Goal: Connect with others: Establish contact or relationships with other users

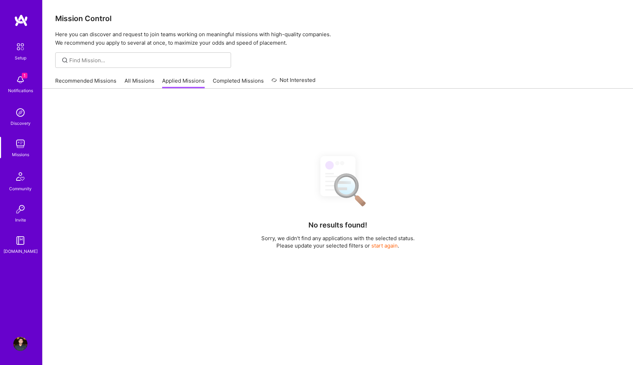
click at [231, 85] on link "Completed Missions" at bounding box center [238, 83] width 51 height 12
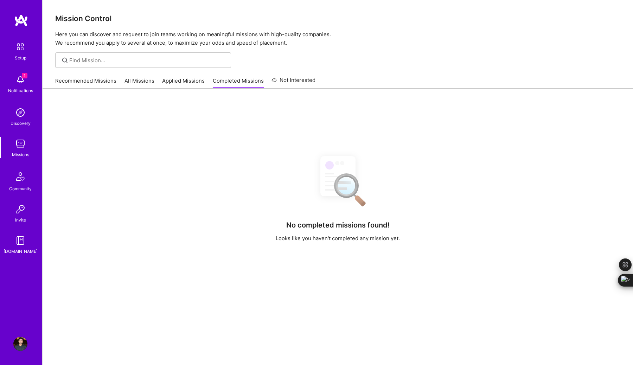
click at [185, 84] on link "Applied Missions" at bounding box center [183, 83] width 43 height 12
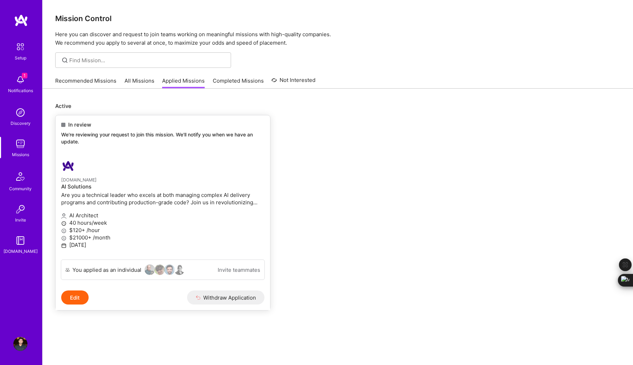
click at [244, 272] on link "Invite teammates" at bounding box center [239, 269] width 43 height 7
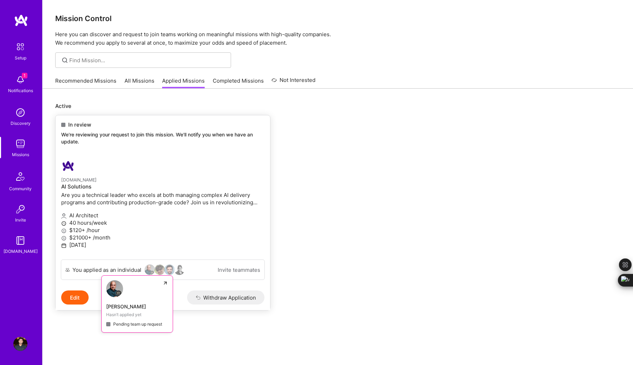
click at [143, 325] on div "Pending team up request" at bounding box center [137, 323] width 62 height 7
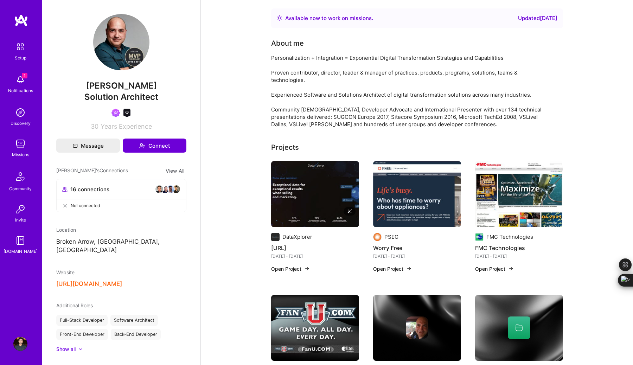
click at [322, 186] on img at bounding box center [315, 194] width 88 height 66
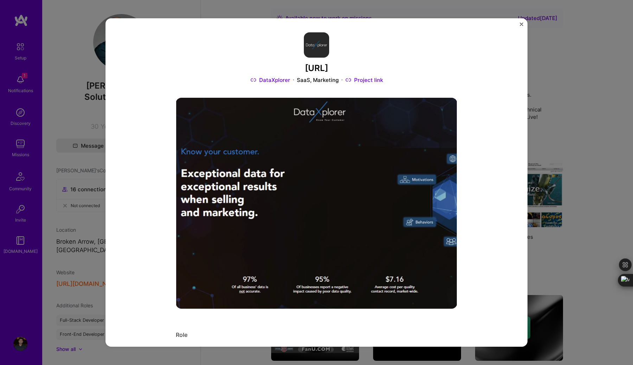
click at [278, 82] on link "DataXplorer" at bounding box center [270, 79] width 40 height 7
click at [367, 81] on link "Project link" at bounding box center [364, 79] width 38 height 7
click at [520, 23] on img "Close" at bounding box center [522, 25] width 4 height 4
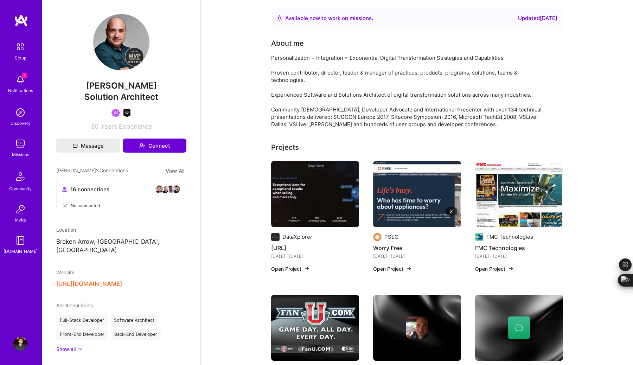
click at [417, 200] on img at bounding box center [417, 194] width 88 height 66
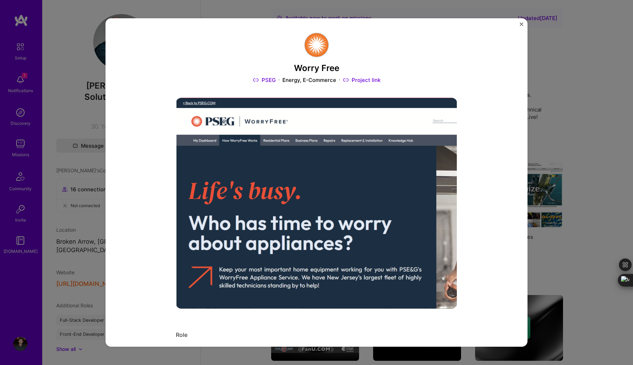
click at [361, 82] on link "Project link" at bounding box center [362, 79] width 38 height 7
click at [522, 25] on img "Close" at bounding box center [522, 25] width 4 height 4
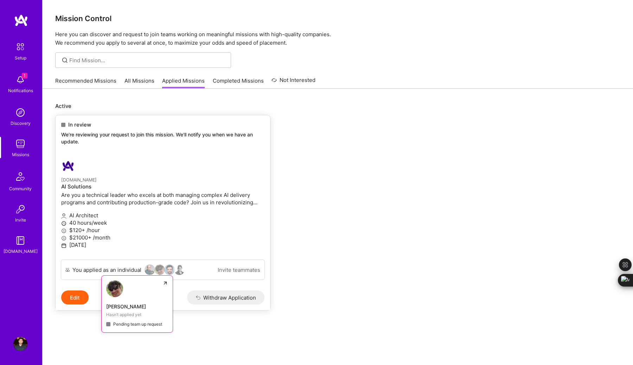
click at [132, 309] on div "[PERSON_NAME]" at bounding box center [137, 306] width 62 height 7
click at [148, 305] on div "[PERSON_NAME]" at bounding box center [137, 306] width 62 height 7
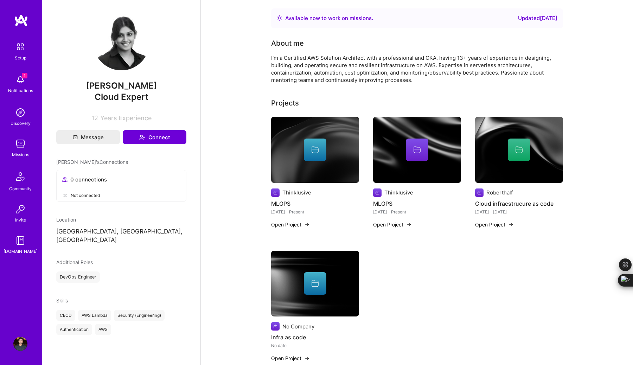
click at [325, 146] on div at bounding box center [315, 150] width 23 height 23
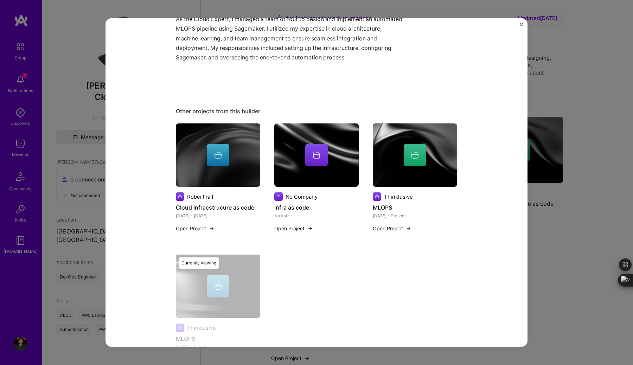
scroll to position [424, 0]
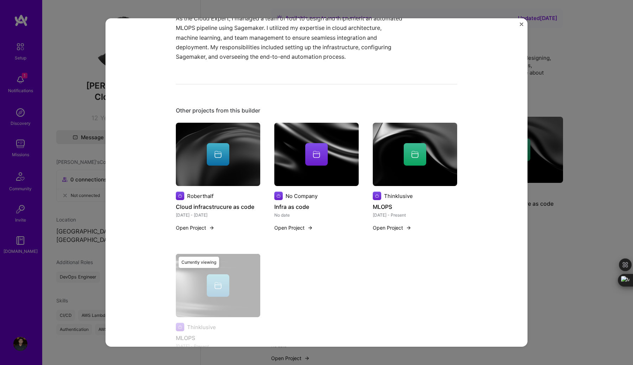
click at [601, 49] on div "MLOPS Thinklusive Artifical Intelligence / Machine Learning, Cloud Services Rol…" at bounding box center [316, 182] width 633 height 365
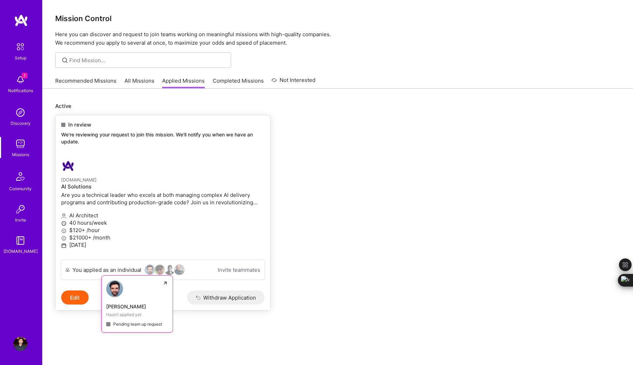
click at [134, 303] on div "[PERSON_NAME]" at bounding box center [137, 306] width 62 height 7
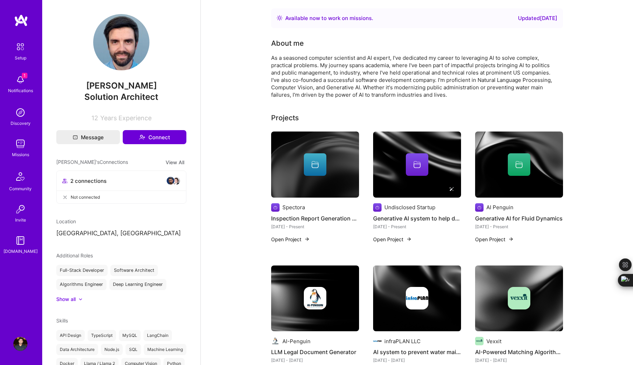
click at [407, 181] on img at bounding box center [417, 165] width 88 height 66
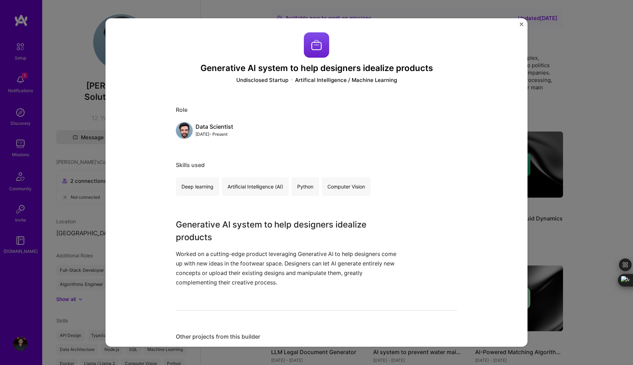
click at [556, 113] on div "Generative AI system to help designers idealize products Undisclosed Startup Ar…" at bounding box center [316, 182] width 633 height 365
click at [520, 26] on button "Close" at bounding box center [522, 26] width 4 height 7
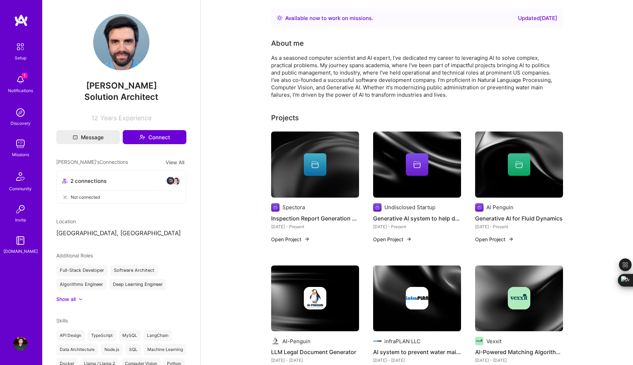
click at [28, 124] on div "Discovery" at bounding box center [21, 123] width 20 height 7
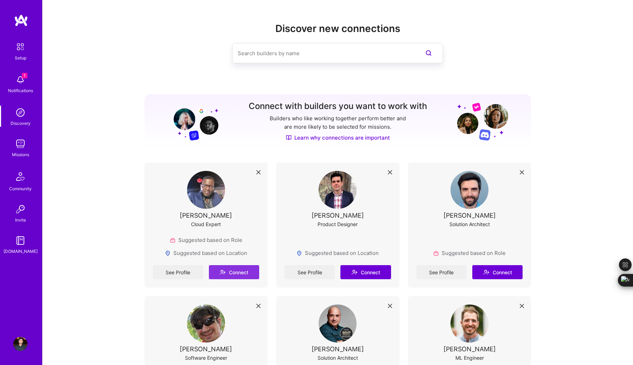
click at [236, 275] on button "Connect" at bounding box center [234, 272] width 50 height 14
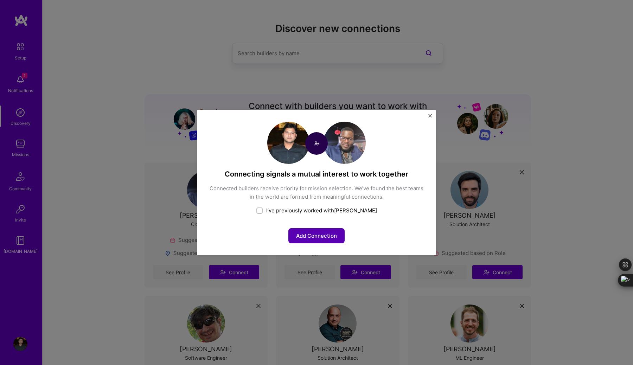
click at [317, 236] on button "Add Connection" at bounding box center [316, 235] width 56 height 15
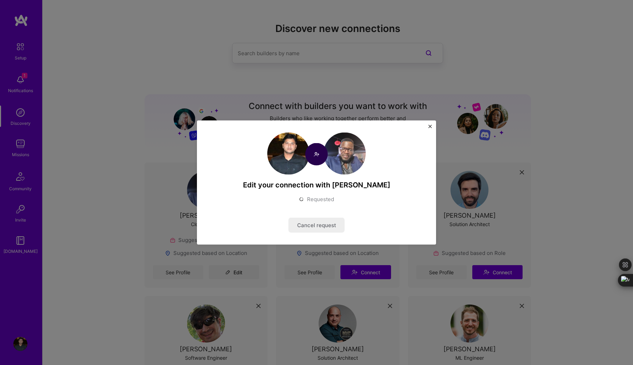
click at [431, 128] on img "Close" at bounding box center [430, 127] width 4 height 4
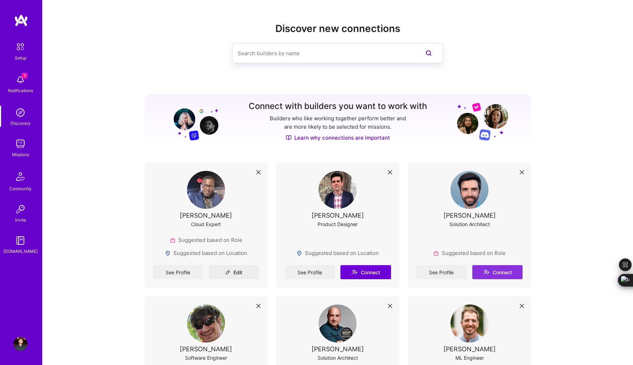
click at [505, 274] on button "Connect" at bounding box center [497, 272] width 50 height 14
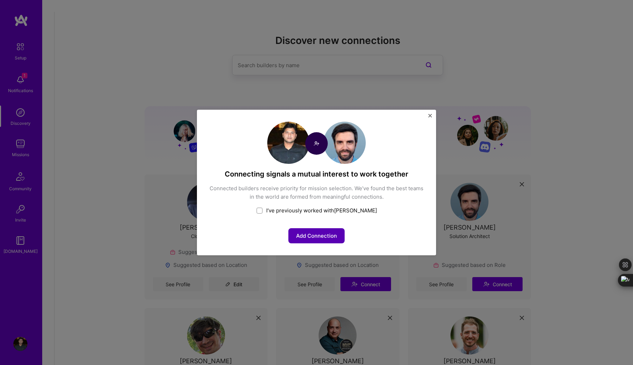
click at [326, 235] on button "Add Connection" at bounding box center [316, 235] width 56 height 15
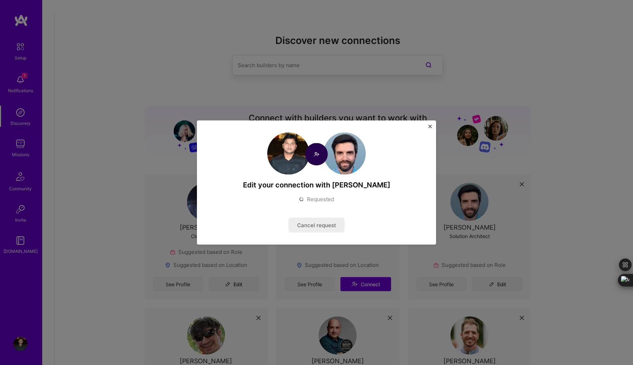
click at [431, 127] on img "Close" at bounding box center [430, 127] width 4 height 4
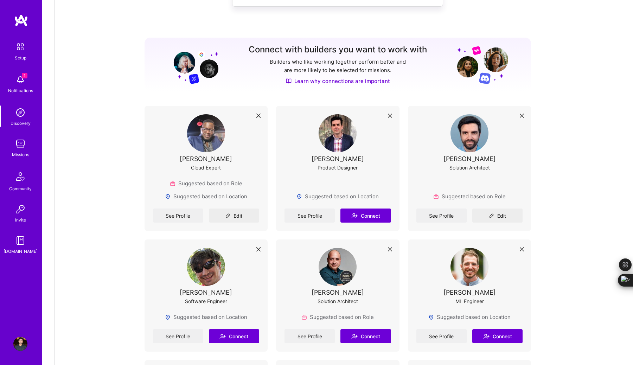
scroll to position [73, 0]
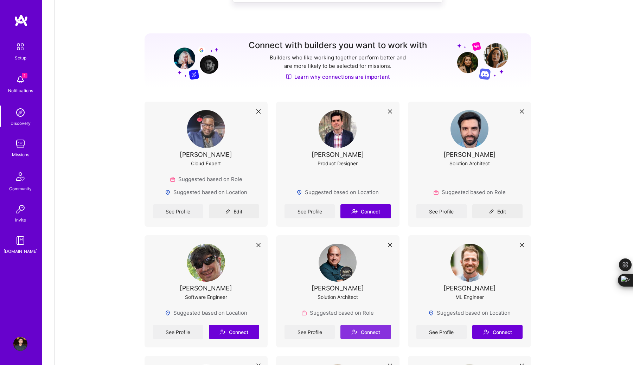
click at [376, 325] on button "Connect" at bounding box center [365, 332] width 50 height 14
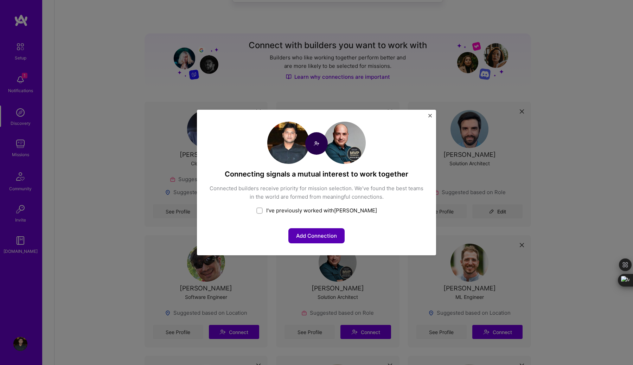
click at [335, 235] on button "Add Connection" at bounding box center [316, 235] width 56 height 15
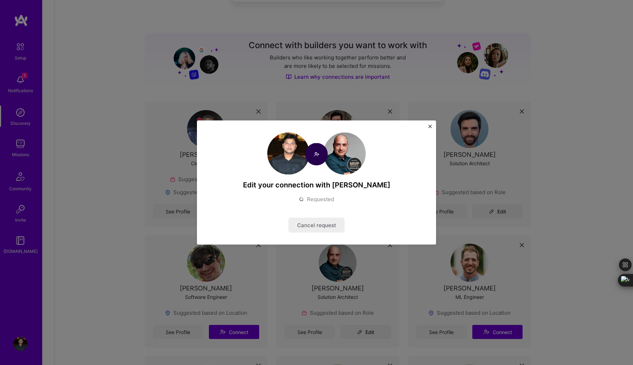
click at [430, 128] on button "Close" at bounding box center [430, 128] width 4 height 7
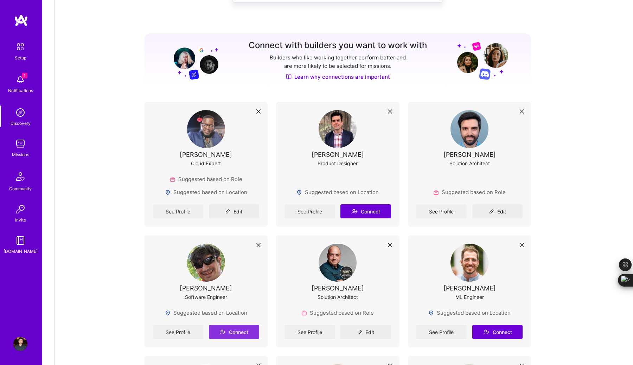
click at [244, 325] on button "Connect" at bounding box center [234, 332] width 50 height 14
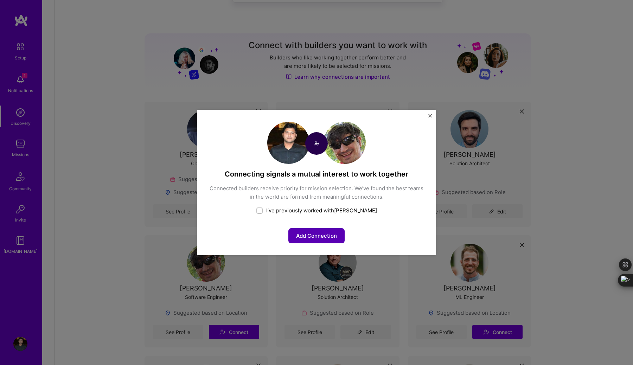
click at [329, 234] on button "Add Connection" at bounding box center [316, 235] width 56 height 15
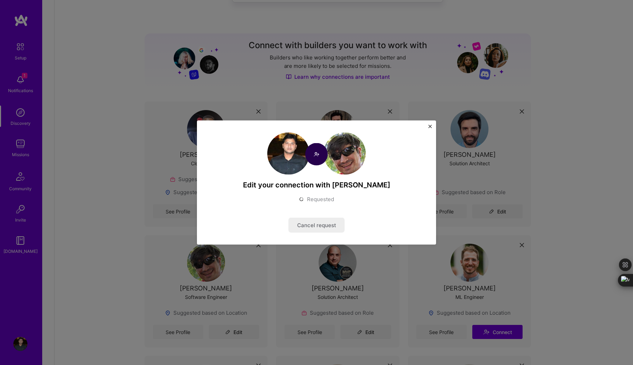
click at [430, 127] on img "Close" at bounding box center [430, 127] width 4 height 4
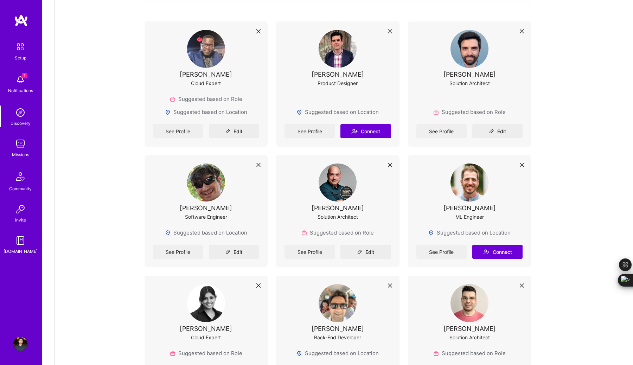
scroll to position [153, 0]
click at [234, 365] on button "Connect" at bounding box center [234, 372] width 50 height 14
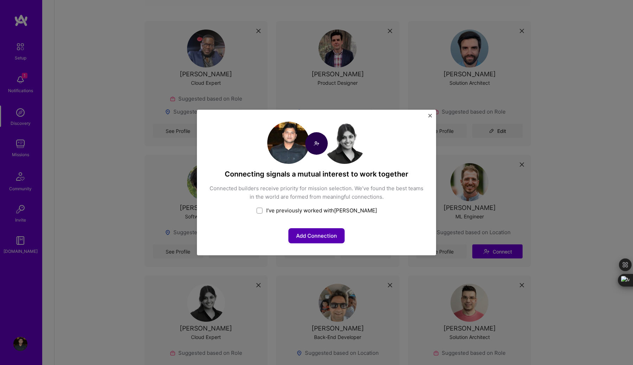
click at [335, 237] on button "Add Connection" at bounding box center [316, 235] width 56 height 15
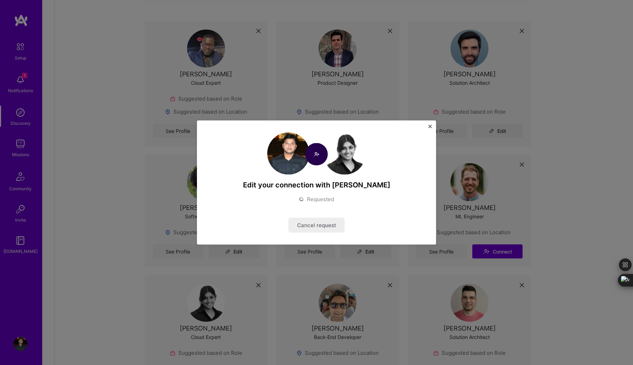
click at [432, 125] on div "Edit your connection with [PERSON_NAME] Requested Cancel request" at bounding box center [316, 183] width 239 height 124
click at [430, 126] on img "Close" at bounding box center [430, 127] width 4 height 4
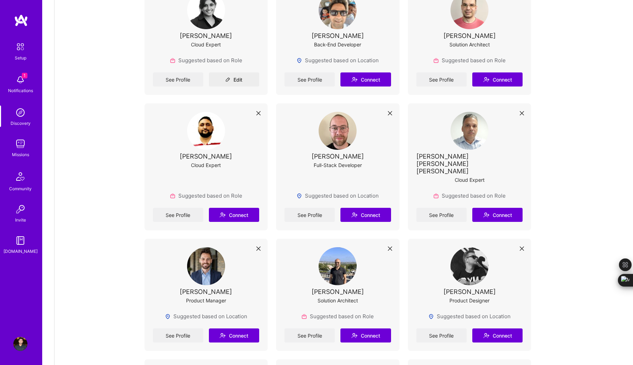
scroll to position [449, 0]
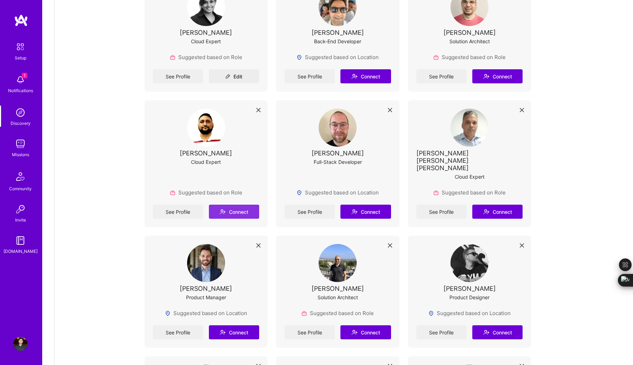
click at [242, 205] on button "Connect" at bounding box center [234, 212] width 50 height 14
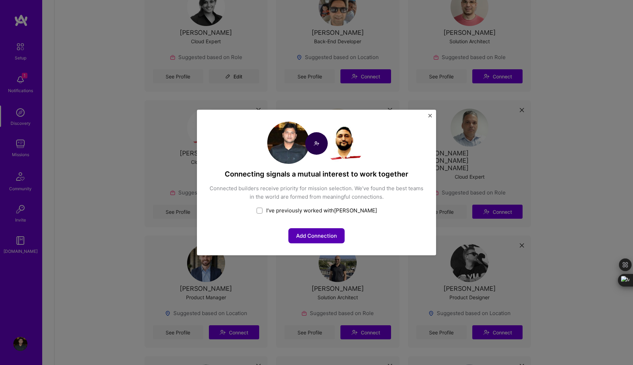
click at [317, 236] on button "Add Connection" at bounding box center [316, 235] width 56 height 15
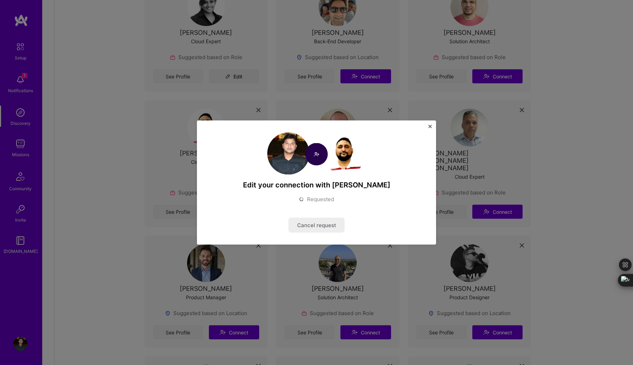
click at [430, 127] on img "Close" at bounding box center [430, 127] width 4 height 4
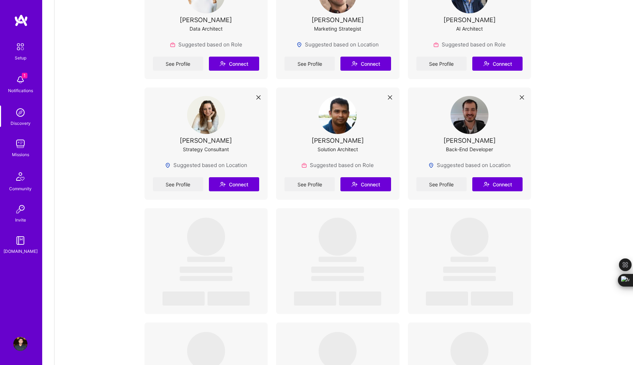
scroll to position [1208, 0]
